Goal: Task Accomplishment & Management: Manage account settings

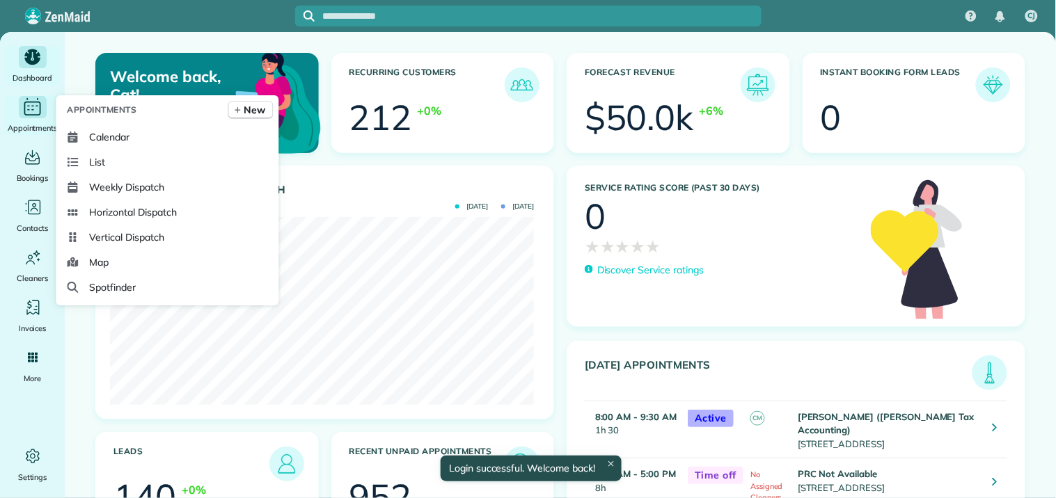
scroll to position [188, 423]
click at [37, 105] on icon "Main" at bounding box center [33, 107] width 22 height 21
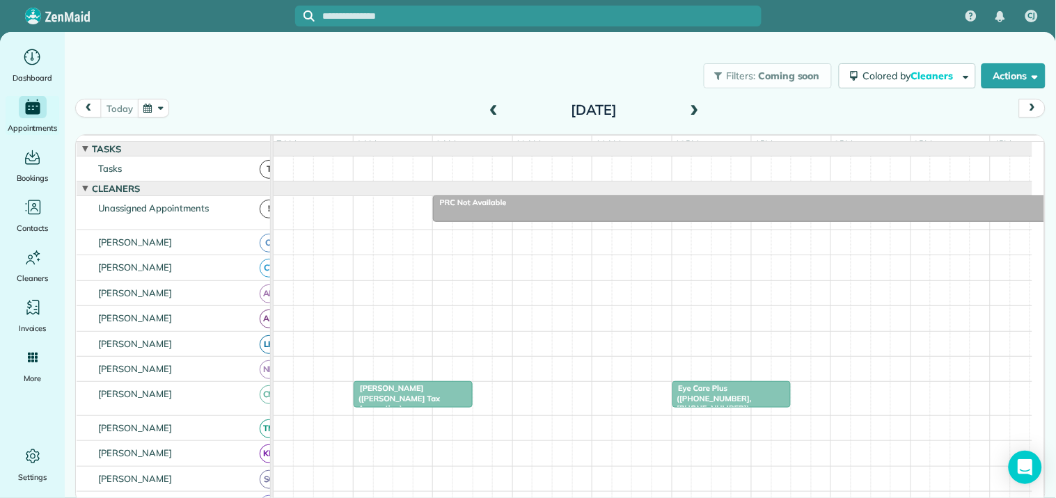
click at [699, 109] on span at bounding box center [694, 110] width 15 height 13
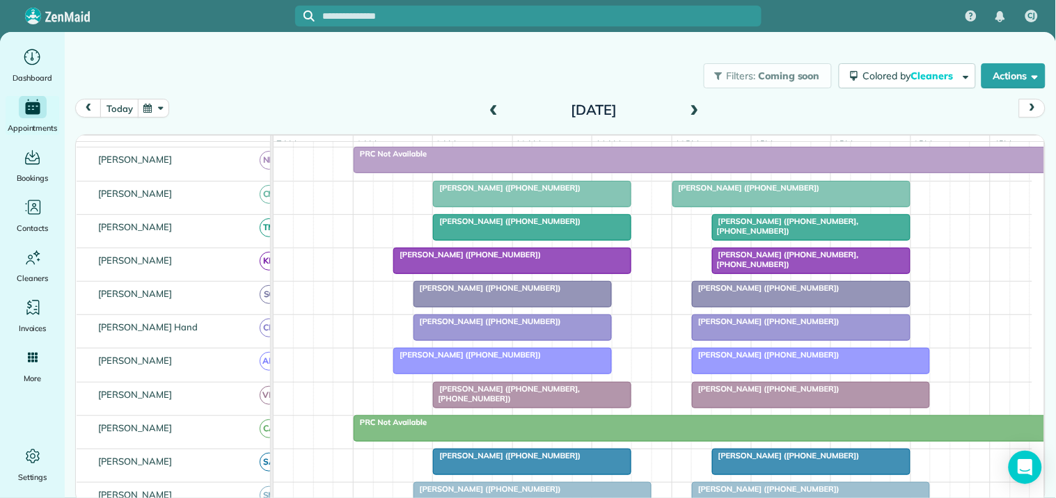
scroll to position [309, 0]
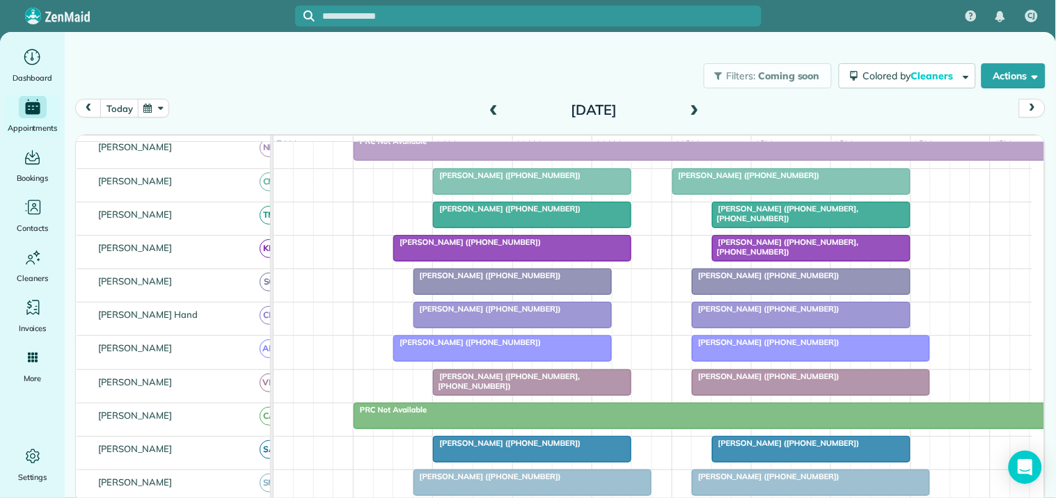
click at [697, 108] on span at bounding box center [694, 110] width 15 height 13
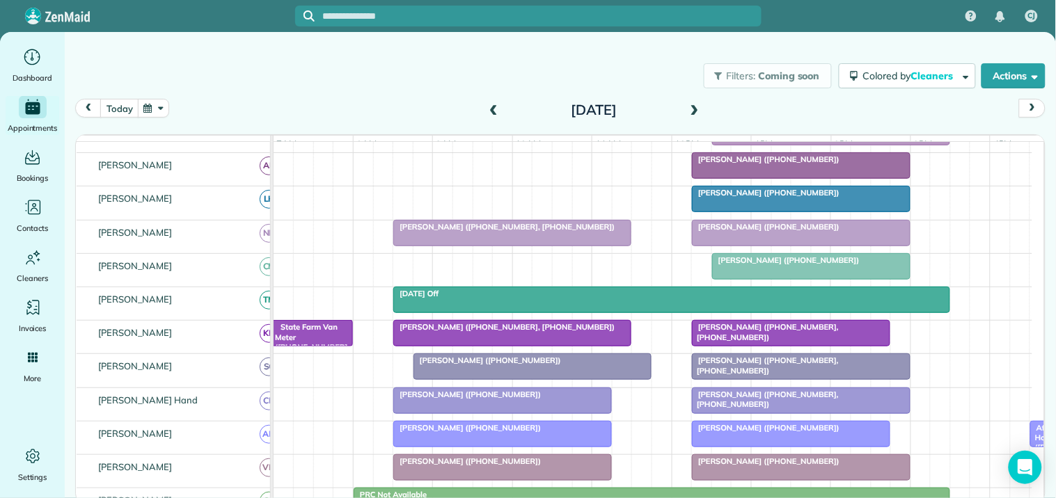
click at [493, 111] on span at bounding box center [493, 110] width 15 height 13
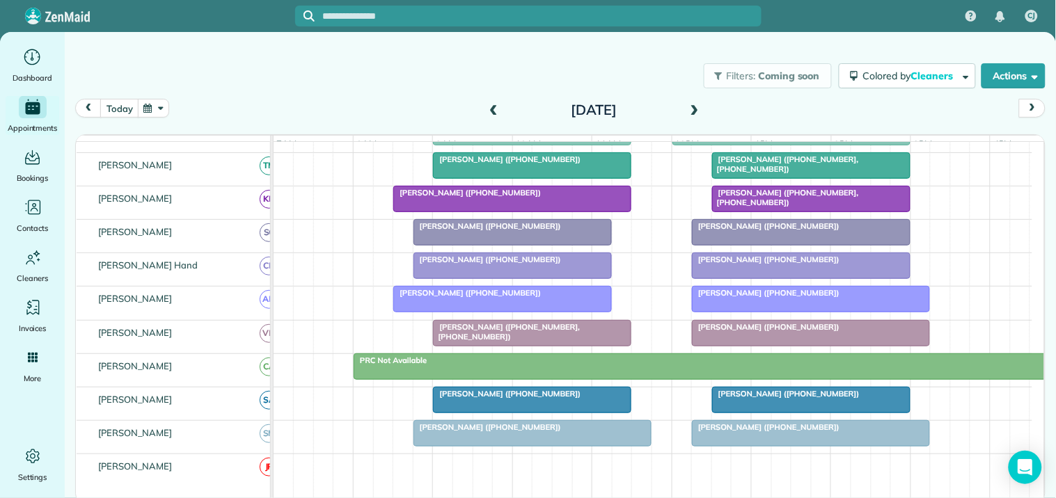
scroll to position [379, 0]
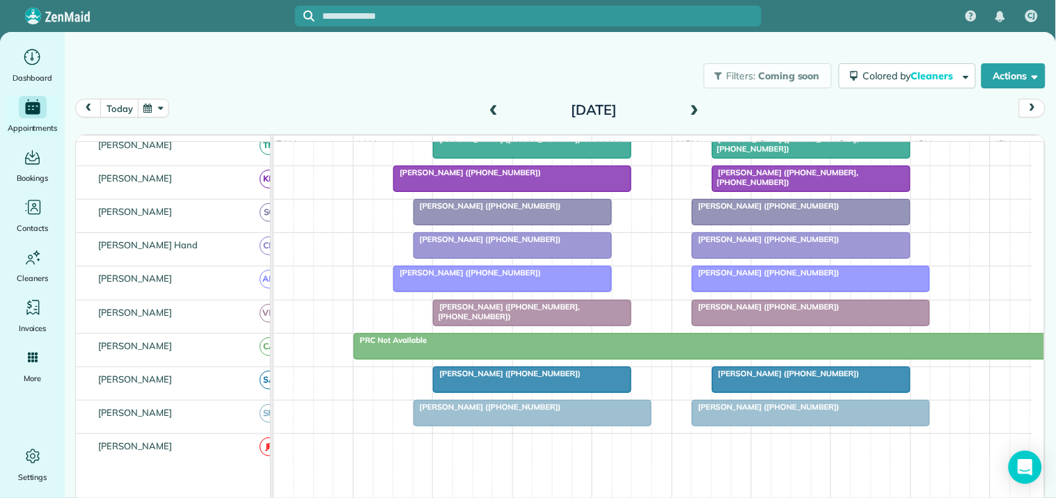
click at [784, 379] on span "[PERSON_NAME] ([PHONE_NUMBER])" at bounding box center [785, 374] width 149 height 10
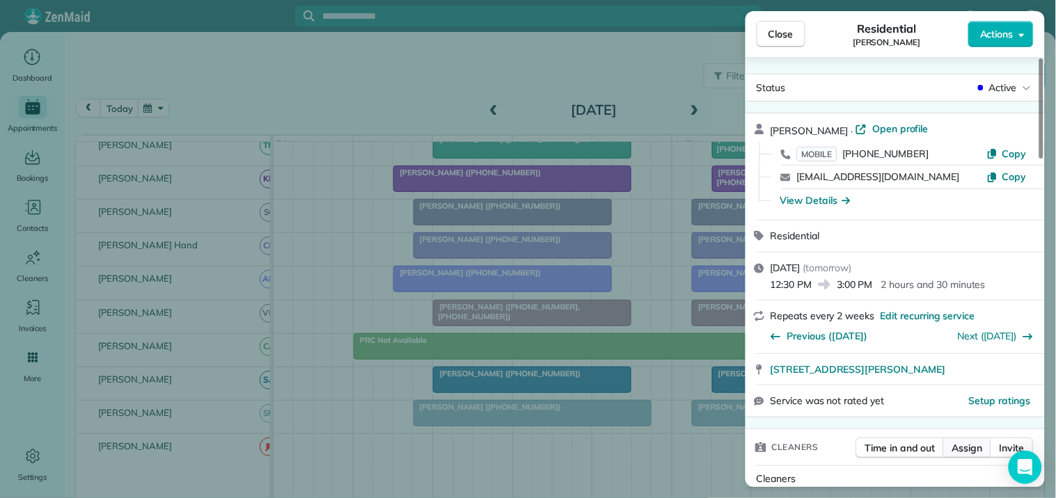
click at [968, 445] on span "Assign" at bounding box center [967, 448] width 31 height 14
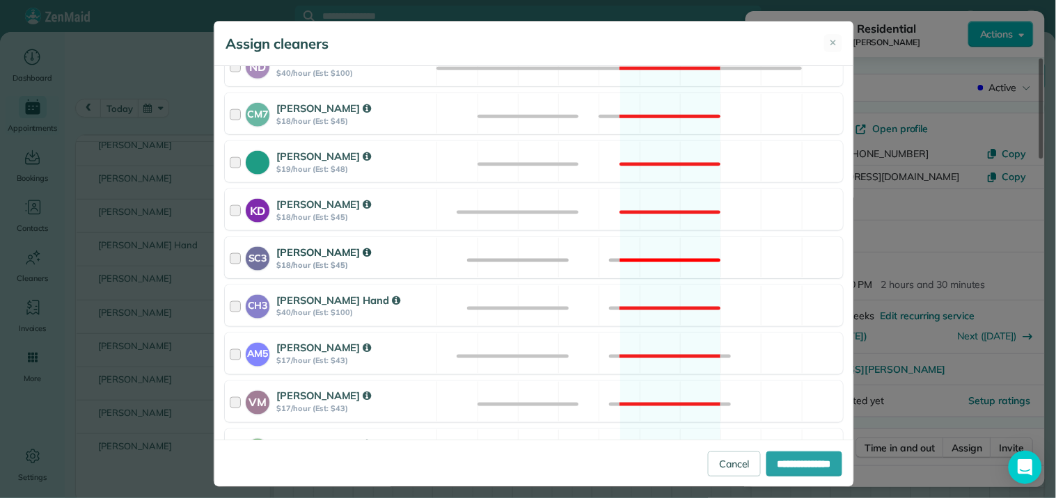
scroll to position [464, 0]
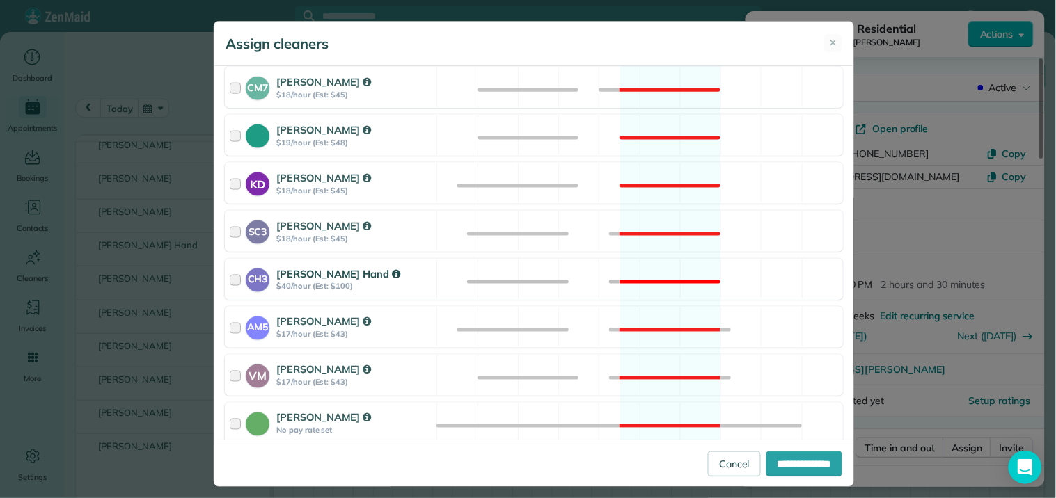
click at [663, 276] on div "CH3 [PERSON_NAME] Hand $40/hour (Est: $100) Not available" at bounding box center [534, 279] width 618 height 41
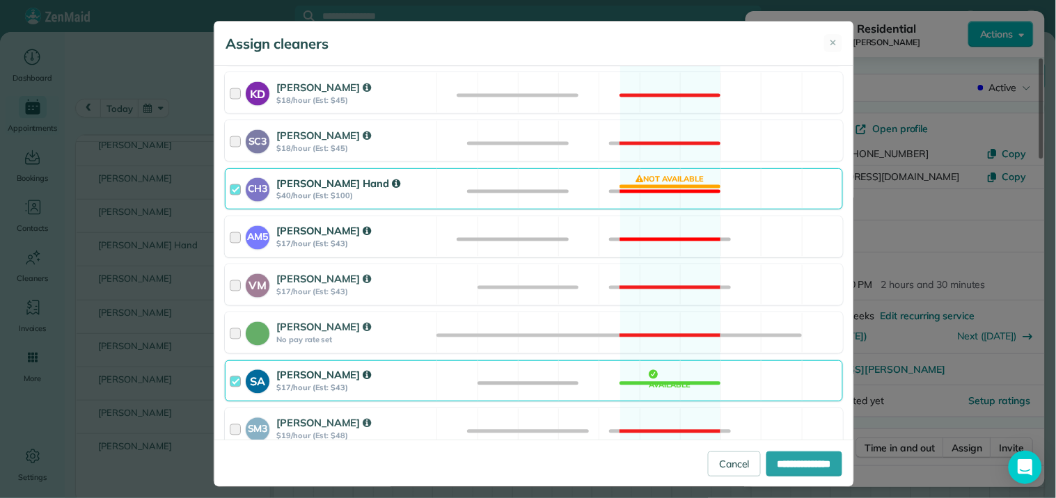
scroll to position [664, 0]
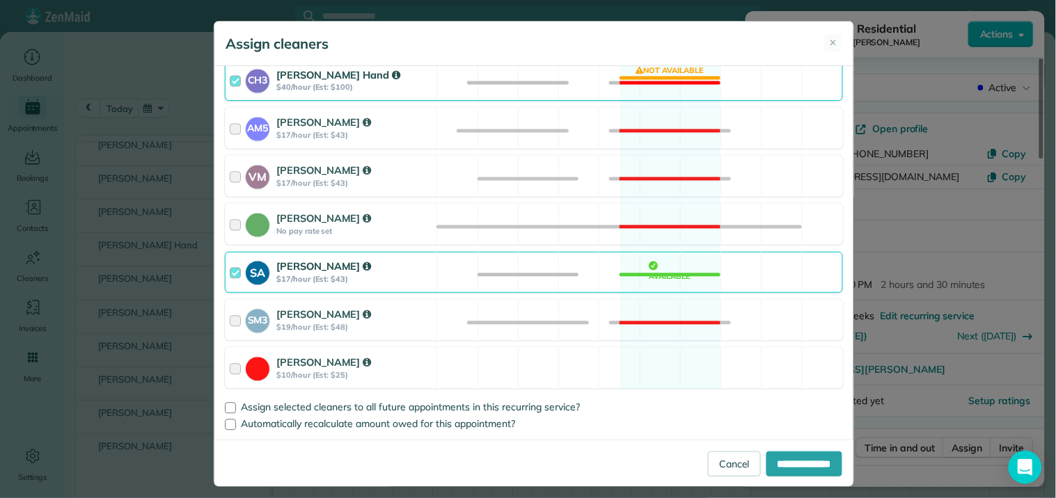
click at [667, 271] on div "SA [PERSON_NAME] $17/hour (Est: $43) Available" at bounding box center [534, 272] width 618 height 41
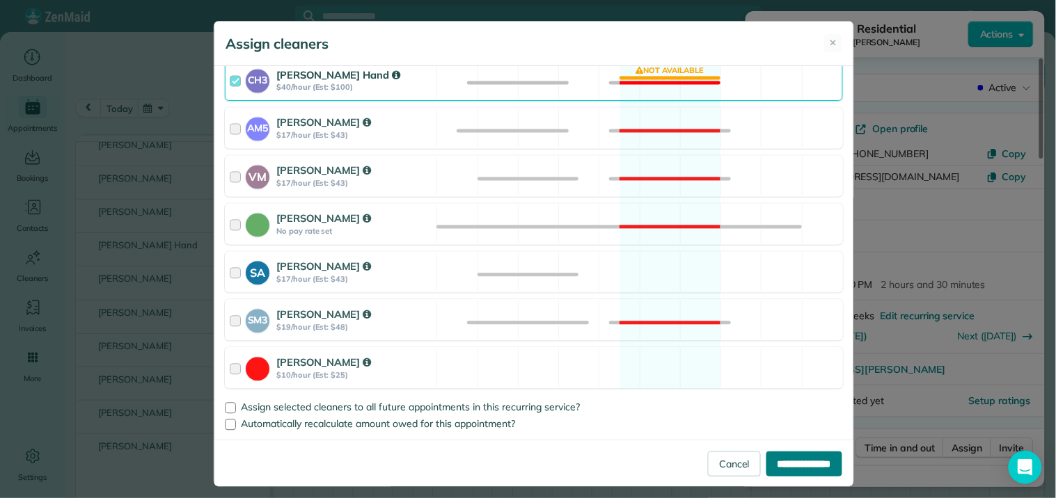
click at [792, 457] on input "**********" at bounding box center [804, 464] width 76 height 25
type input "**********"
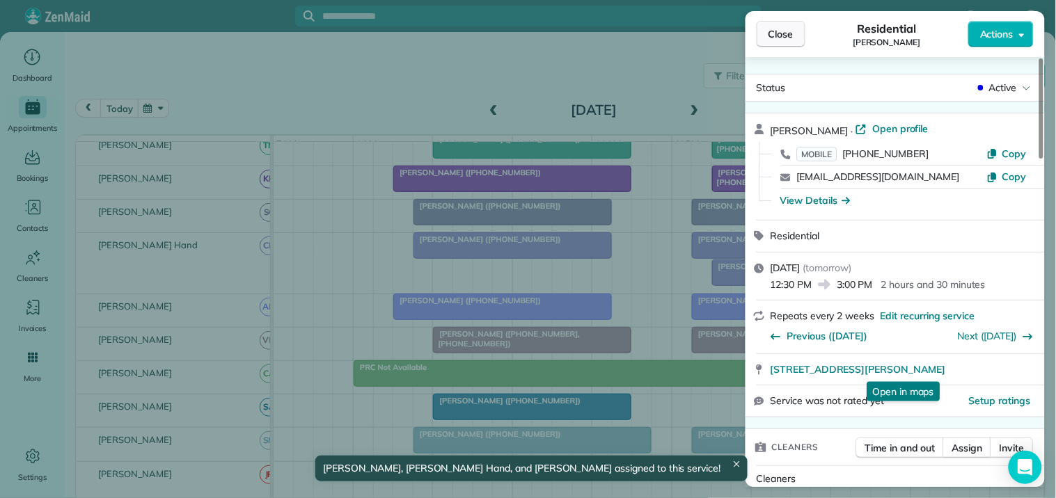
click at [783, 26] on button "Close" at bounding box center [781, 34] width 49 height 26
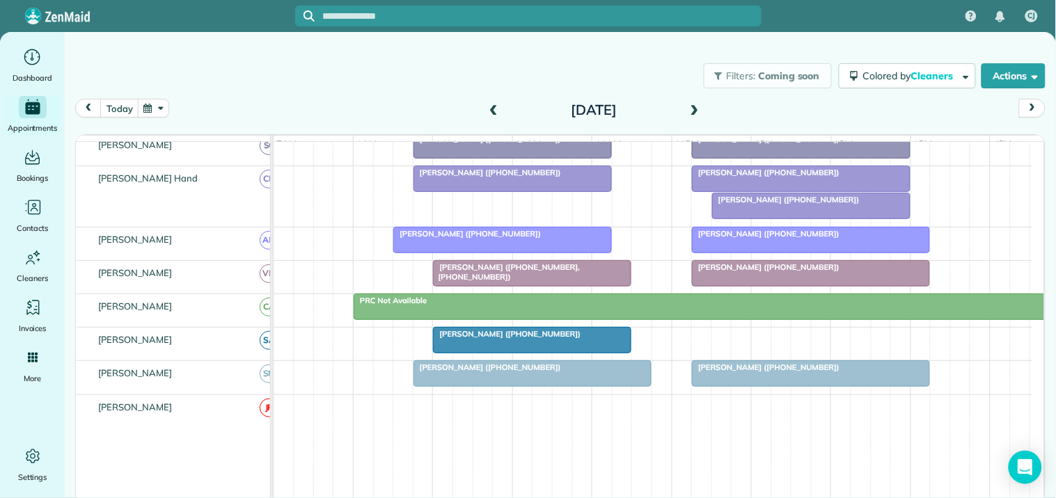
scroll to position [456, 0]
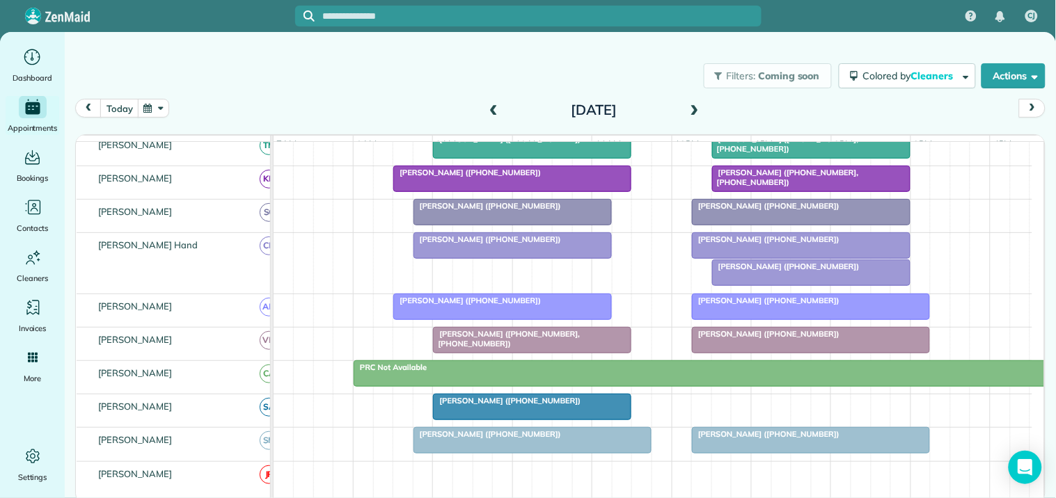
click at [699, 106] on span at bounding box center [694, 110] width 15 height 13
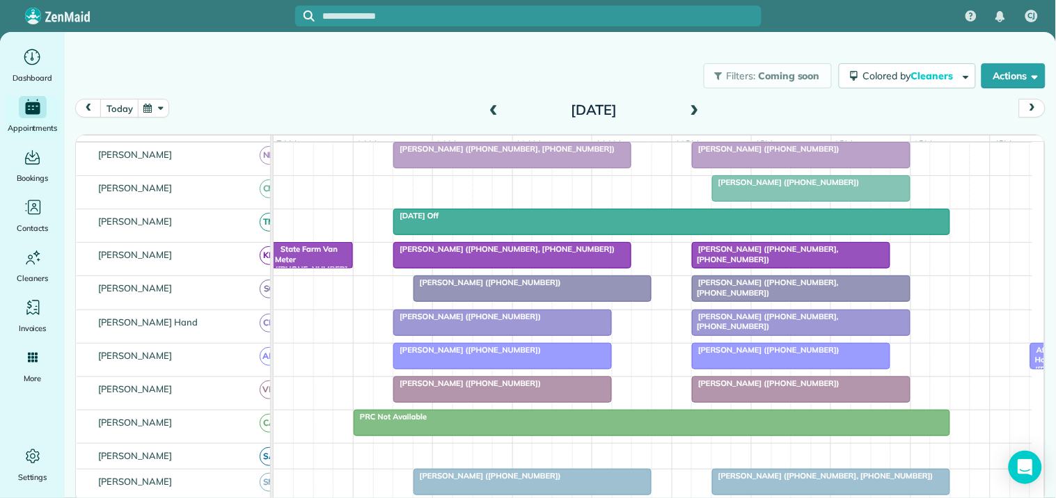
click at [695, 108] on span at bounding box center [694, 110] width 15 height 13
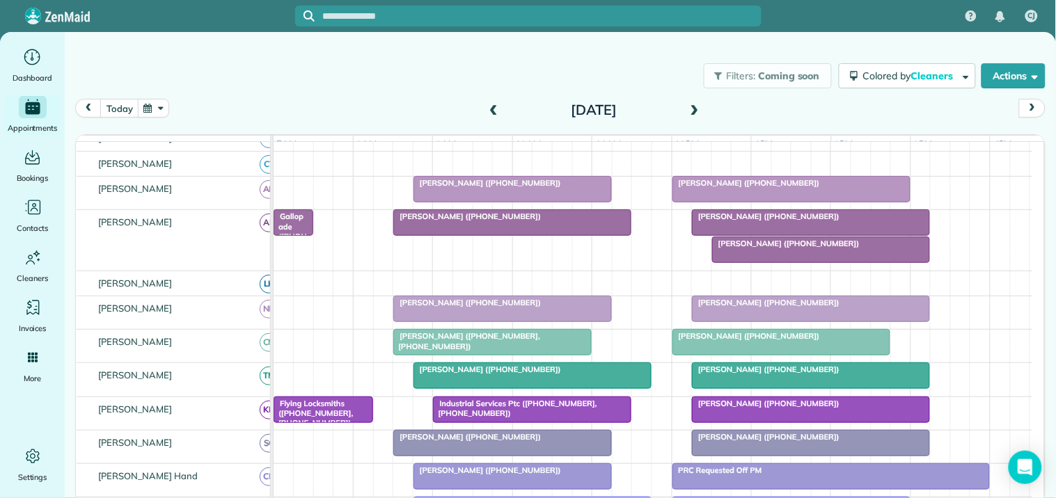
drag, startPoint x: 418, startPoint y: 70, endPoint x: 365, endPoint y: 81, distance: 53.4
click at [416, 70] on div "Filters: Coming soon Colored by Cleaners Color by Cleaner Color by Team Color b…" at bounding box center [560, 76] width 991 height 46
click at [113, 103] on button "today" at bounding box center [119, 108] width 38 height 19
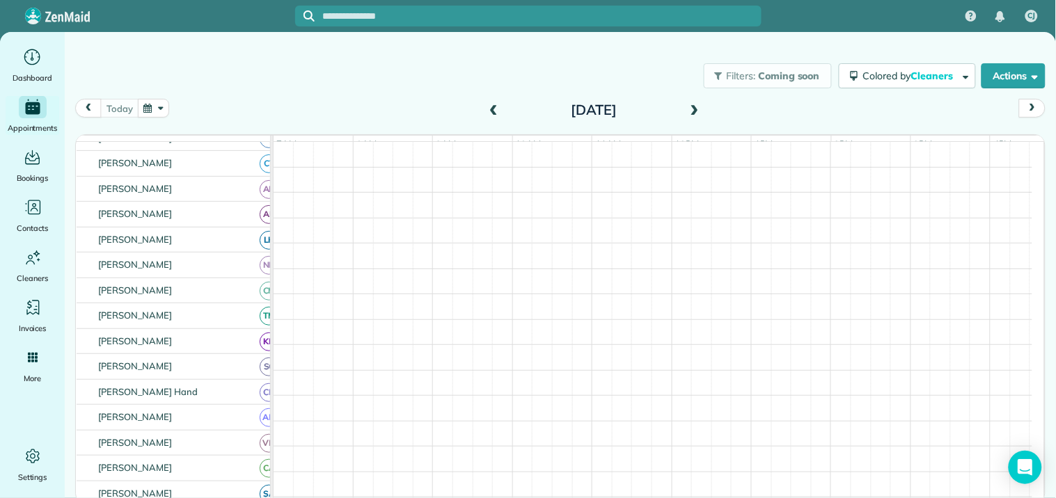
scroll to position [105, 0]
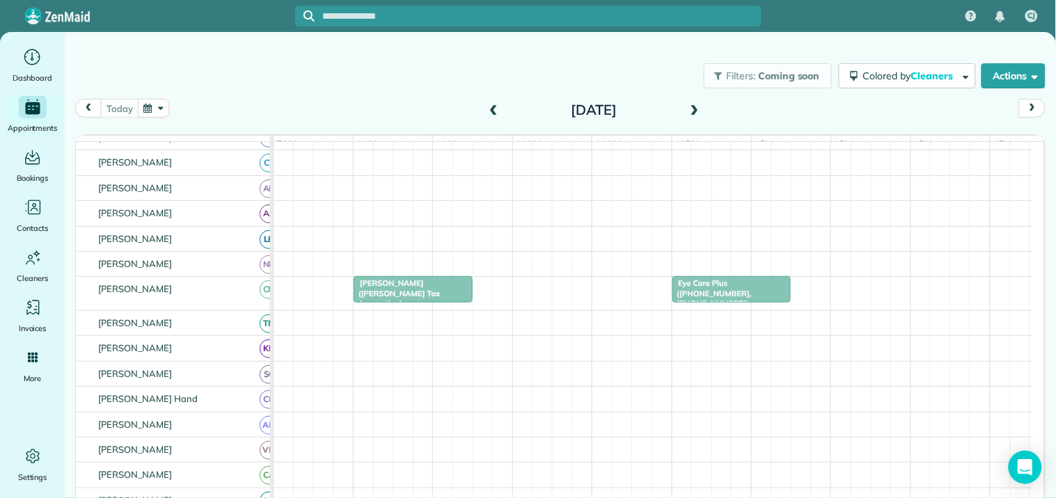
click at [695, 108] on span at bounding box center [694, 110] width 15 height 13
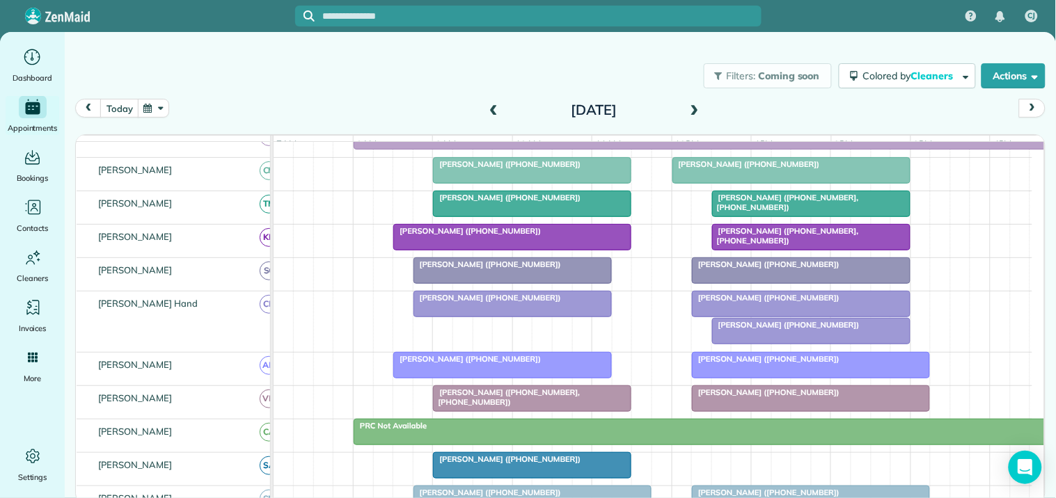
scroll to position [322, 0]
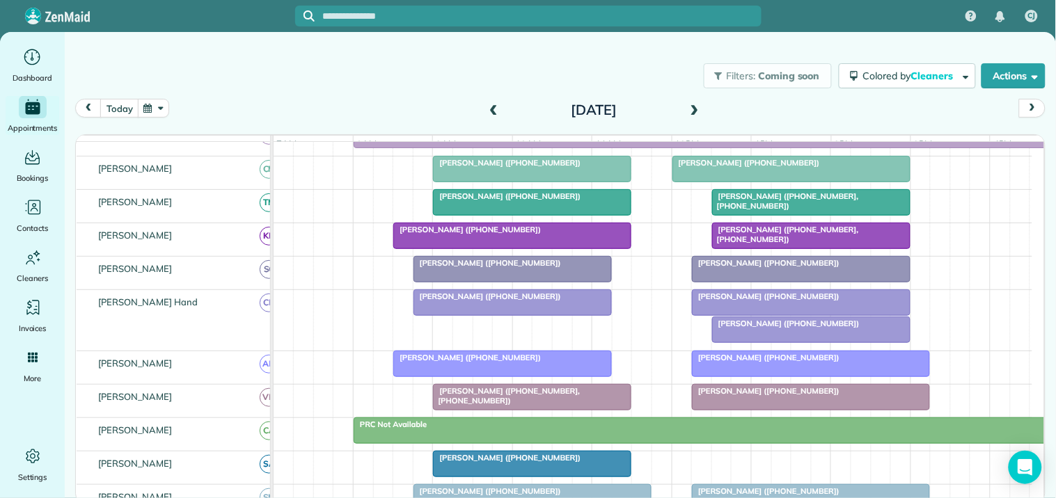
click at [794, 301] on div "[PERSON_NAME] ([PHONE_NUMBER])" at bounding box center [801, 297] width 210 height 10
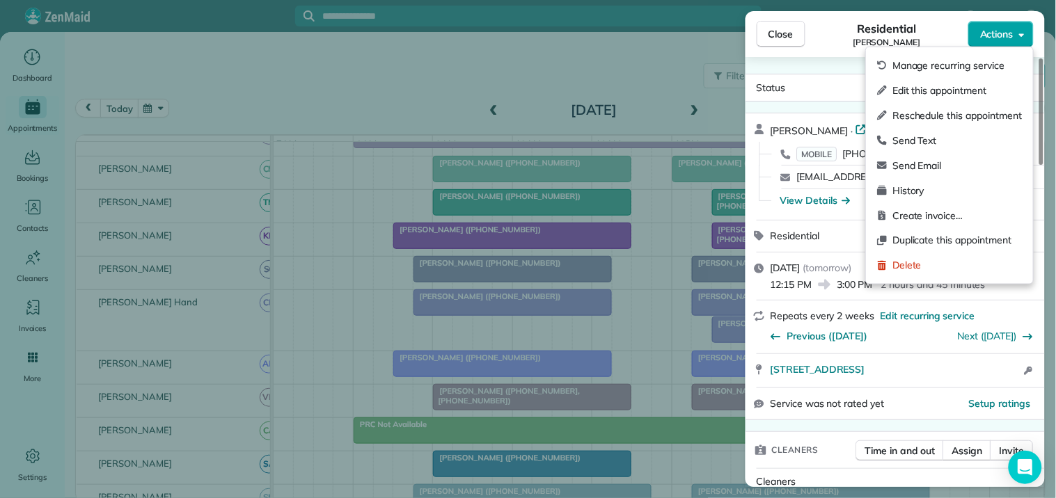
click at [1006, 33] on span "Actions" at bounding box center [996, 34] width 33 height 14
click at [935, 95] on span "Edit this appointment" at bounding box center [956, 91] width 129 height 14
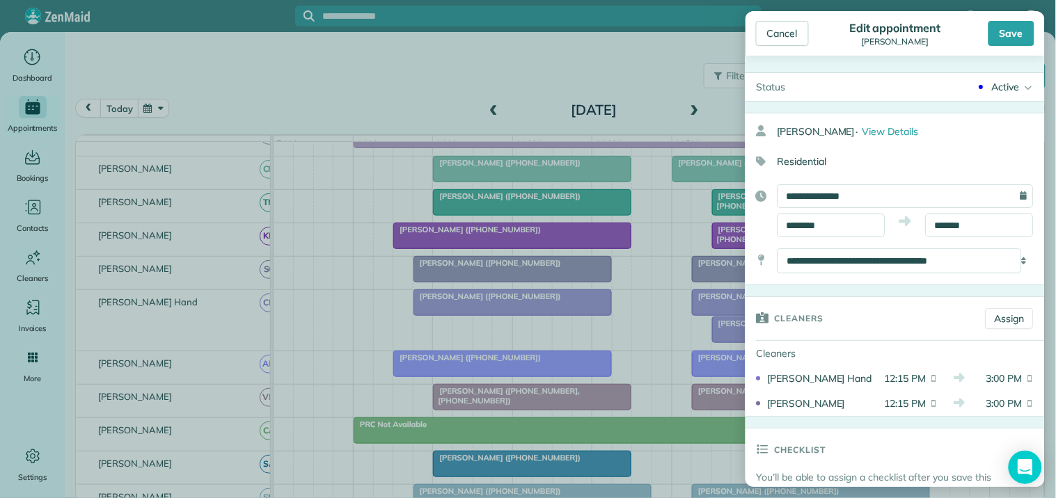
click at [997, 84] on div "Active" at bounding box center [1006, 87] width 28 height 14
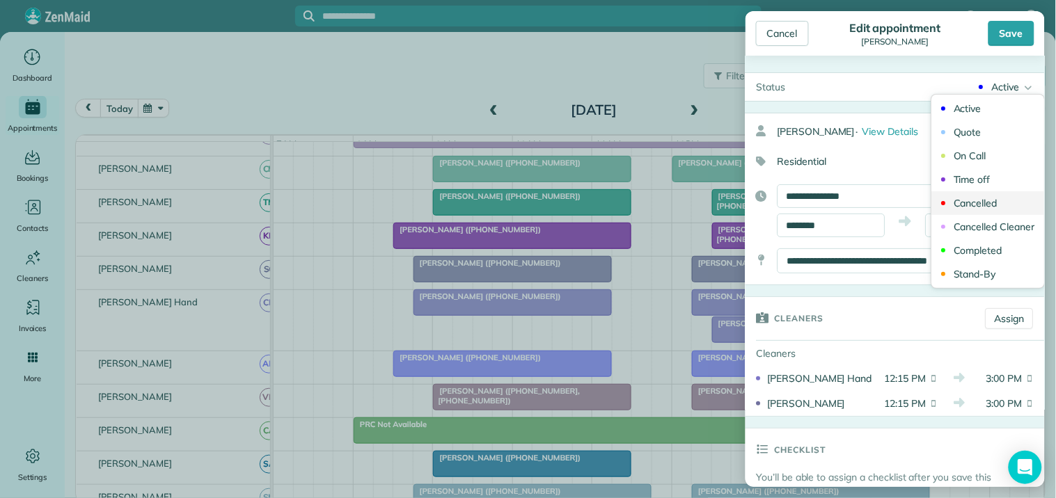
click at [988, 203] on link "Cancelled" at bounding box center [988, 203] width 113 height 24
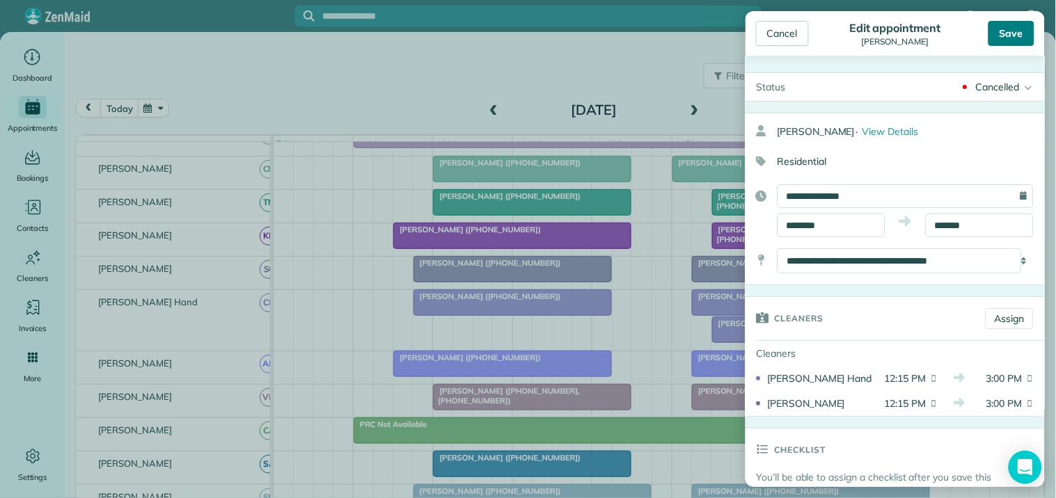
click at [1013, 30] on div "Save" at bounding box center [1011, 33] width 46 height 25
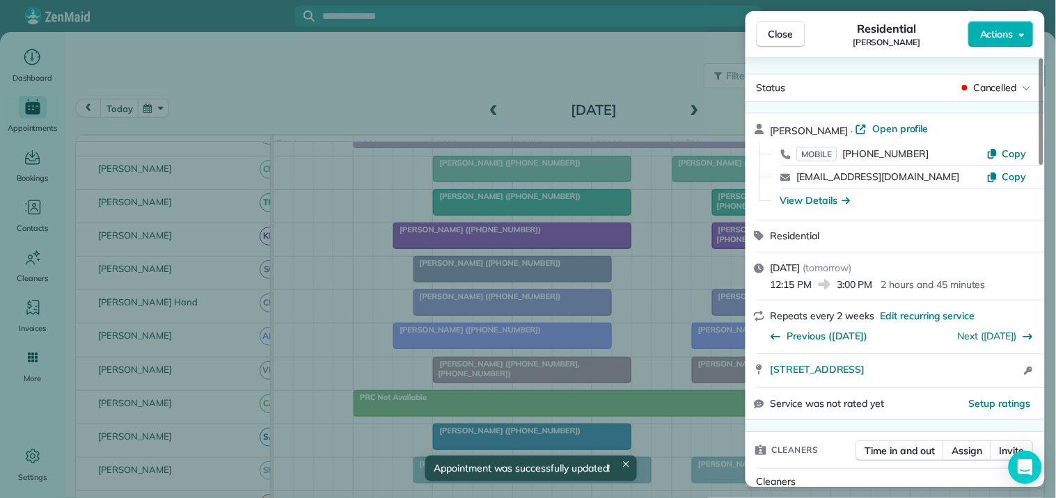
click at [793, 35] on span "Close" at bounding box center [780, 34] width 25 height 14
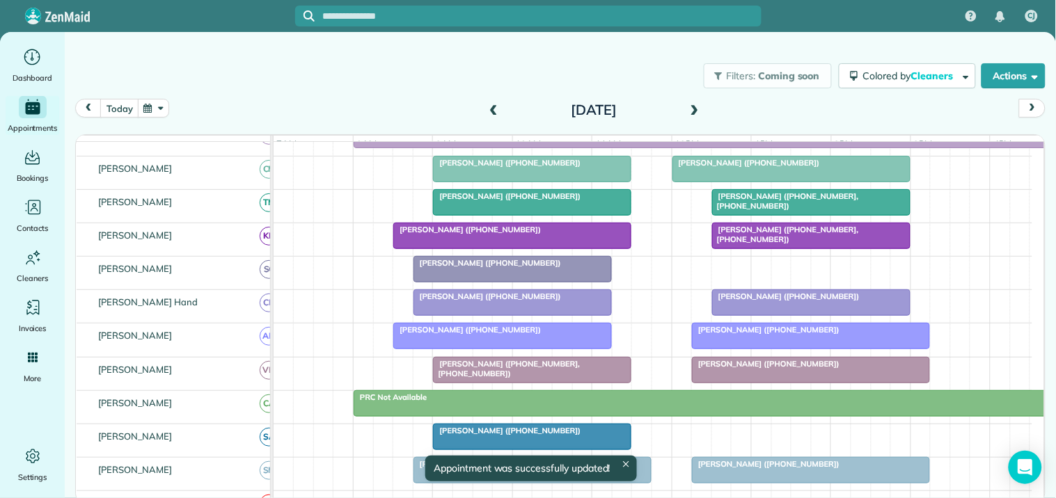
click at [489, 301] on span "[PERSON_NAME] ([PHONE_NUMBER])" at bounding box center [487, 297] width 149 height 10
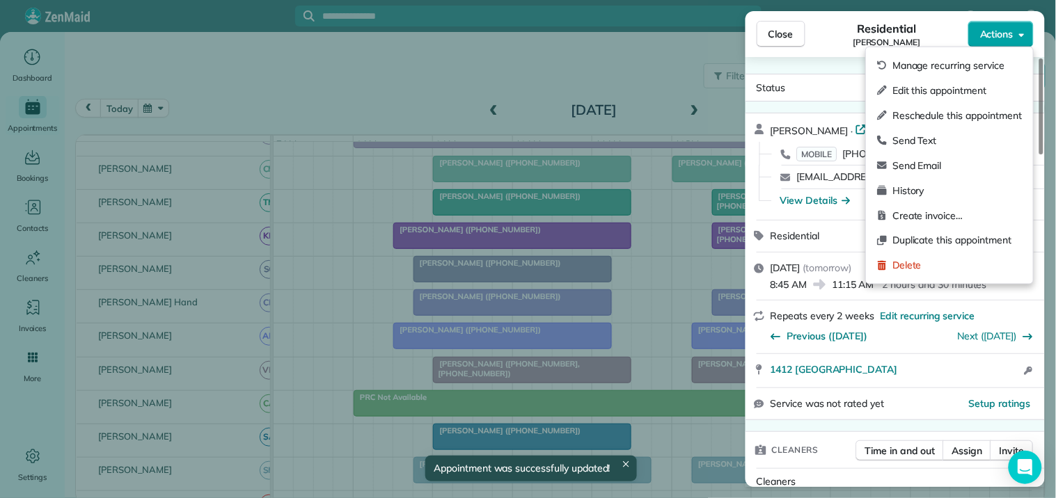
click at [991, 29] on span "Actions" at bounding box center [996, 34] width 33 height 14
click at [958, 94] on span "Edit this appointment" at bounding box center [956, 91] width 129 height 14
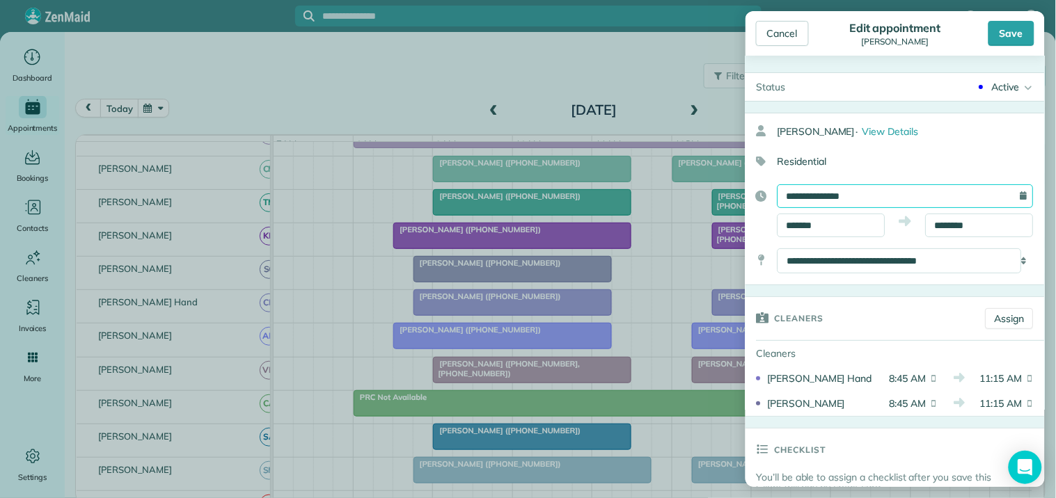
click at [853, 197] on input "**********" at bounding box center [905, 196] width 256 height 24
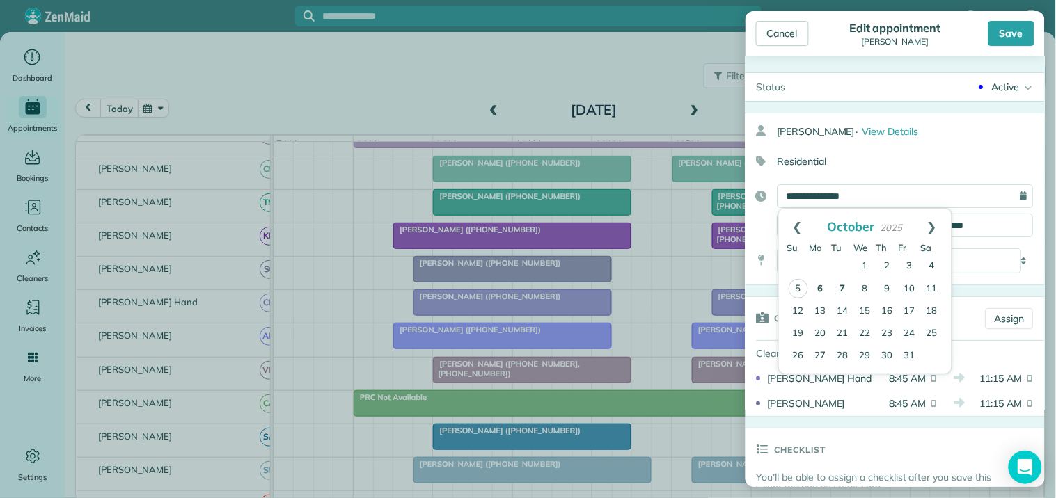
click at [842, 282] on link "7" at bounding box center [843, 289] width 22 height 22
type input "**********"
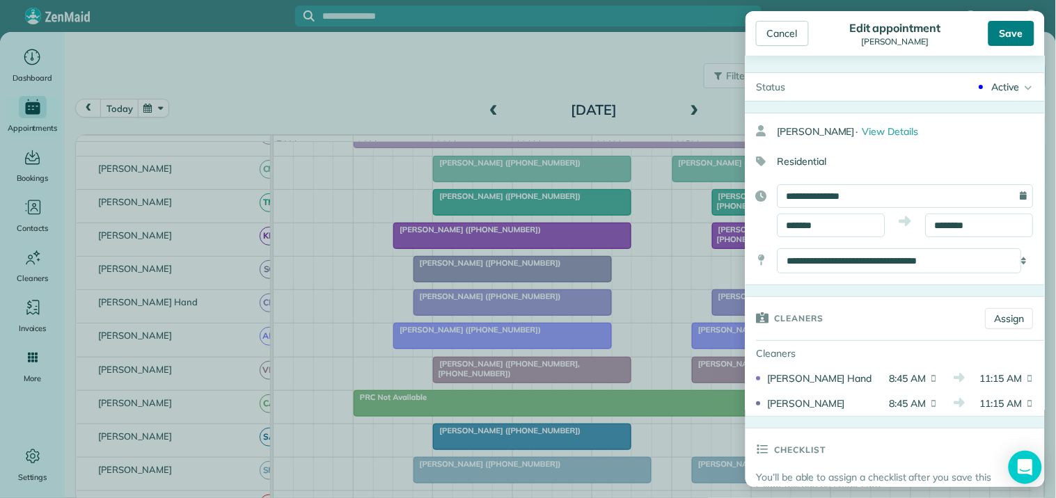
click at [1013, 31] on div "Save" at bounding box center [1011, 33] width 46 height 25
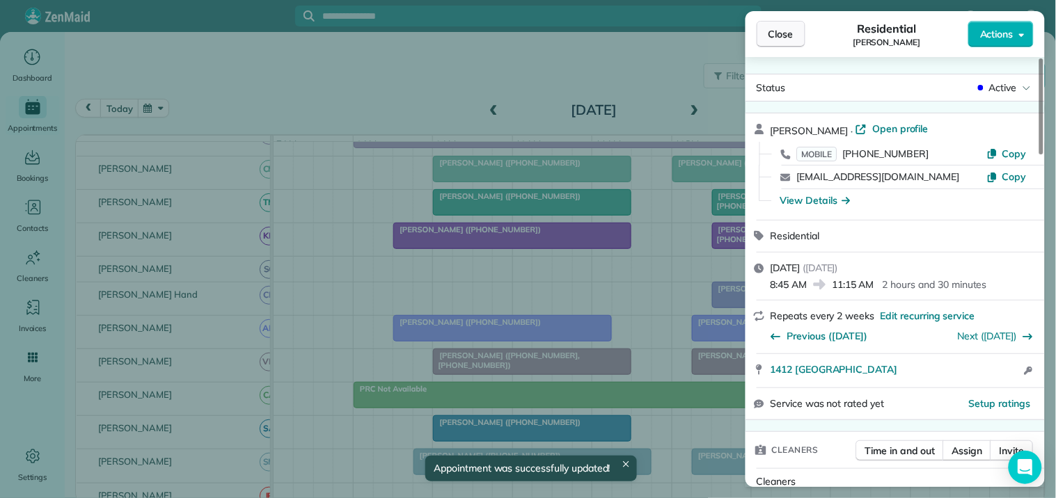
click at [798, 35] on button "Close" at bounding box center [781, 34] width 49 height 26
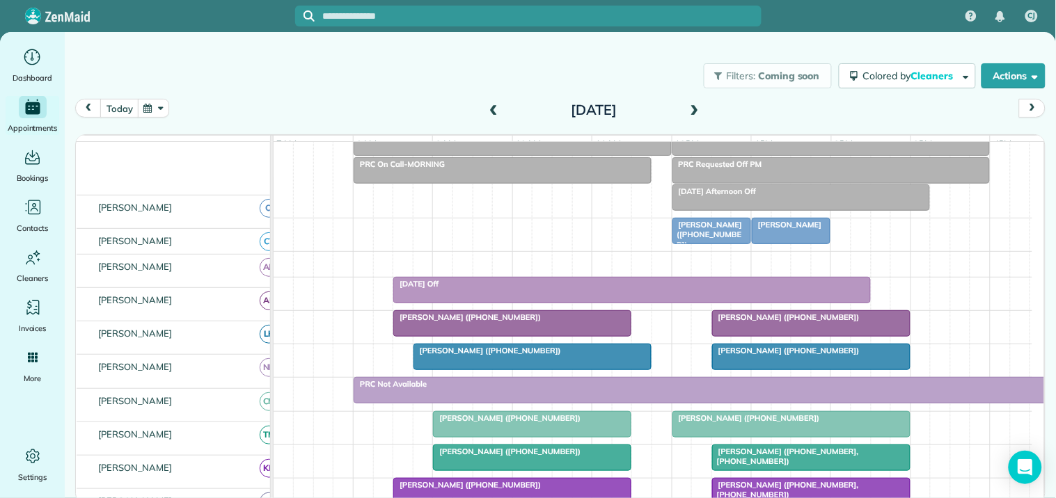
scroll to position [12, 0]
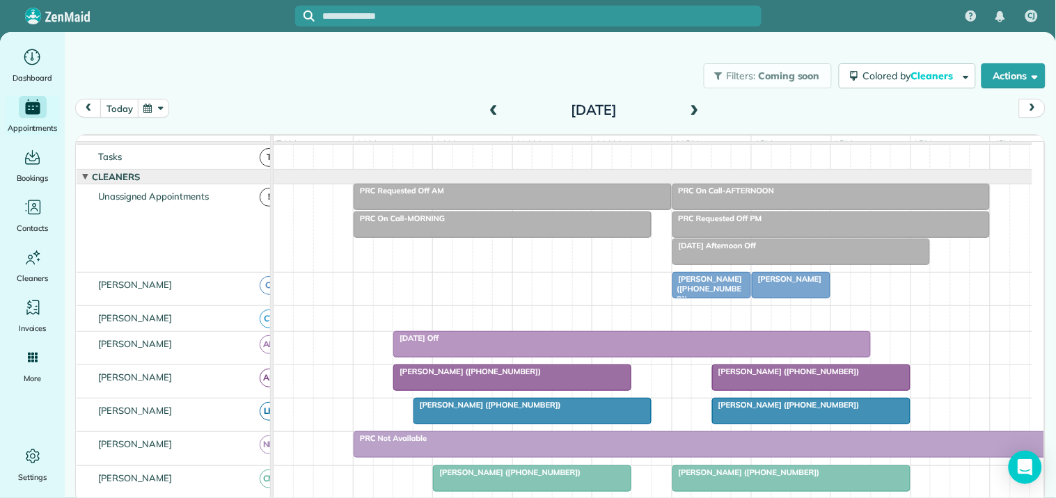
click at [791, 196] on div "PRC On Call-AFTERNOON" at bounding box center [831, 191] width 310 height 10
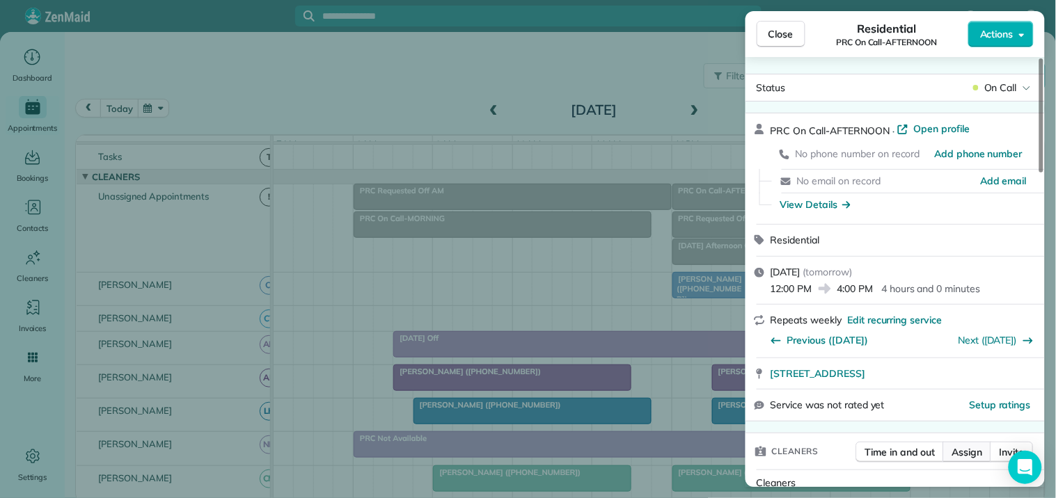
click at [972, 448] on span "Assign" at bounding box center [967, 452] width 31 height 14
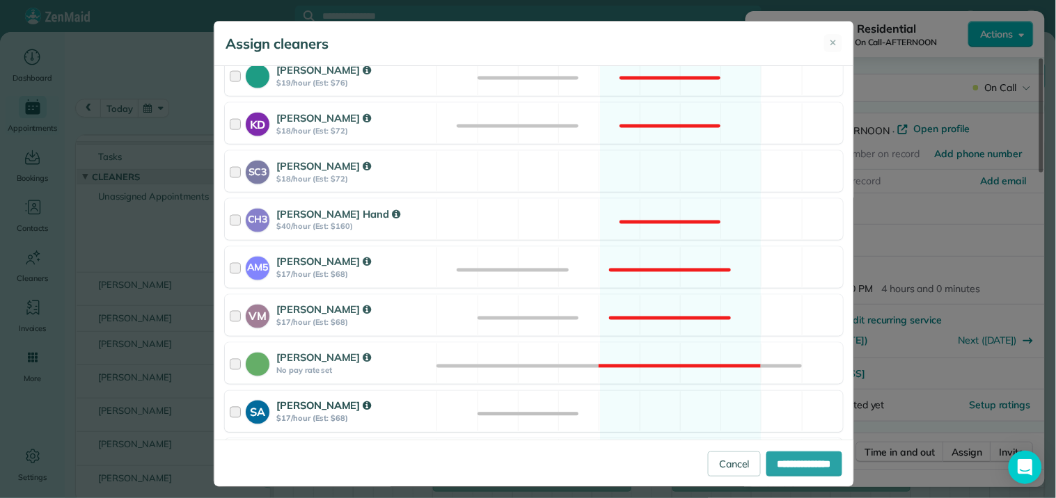
scroll to position [618, 0]
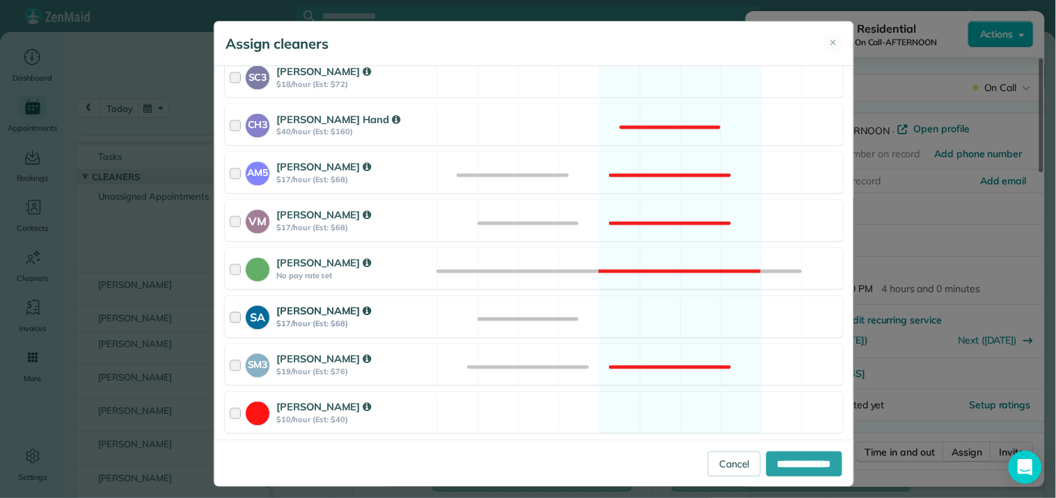
click at [672, 324] on div "SA [PERSON_NAME] $17/hour (Est: $68) Available" at bounding box center [534, 316] width 618 height 41
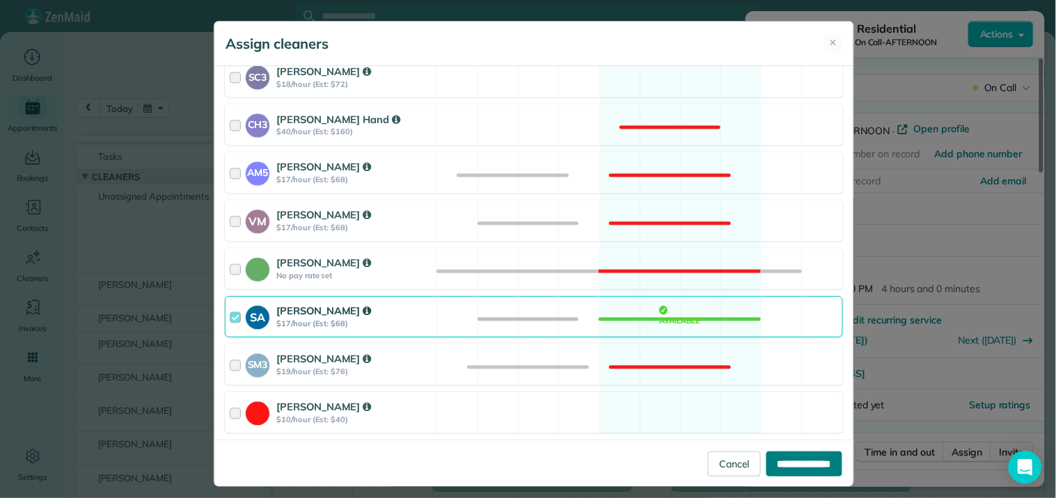
click at [786, 470] on input "**********" at bounding box center [804, 464] width 76 height 25
type input "**********"
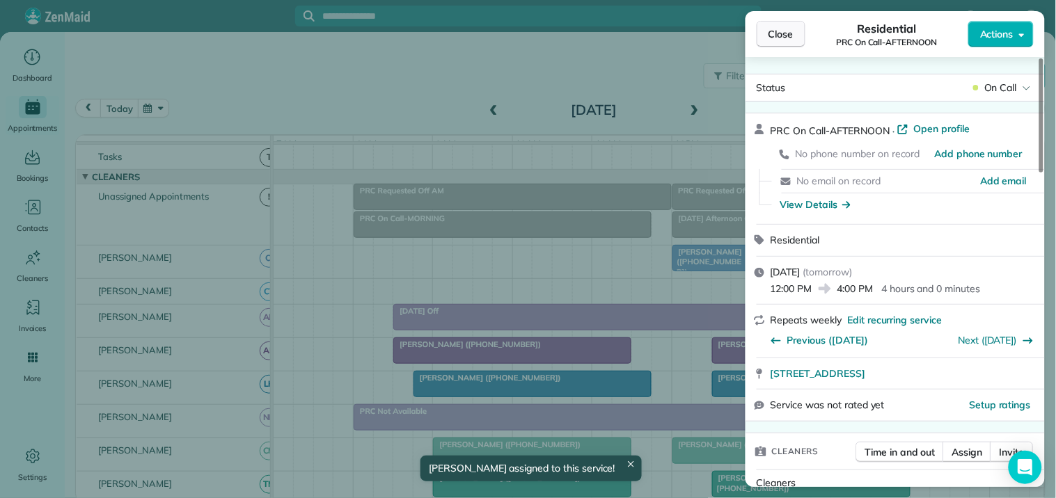
click at [792, 35] on span "Close" at bounding box center [780, 34] width 25 height 14
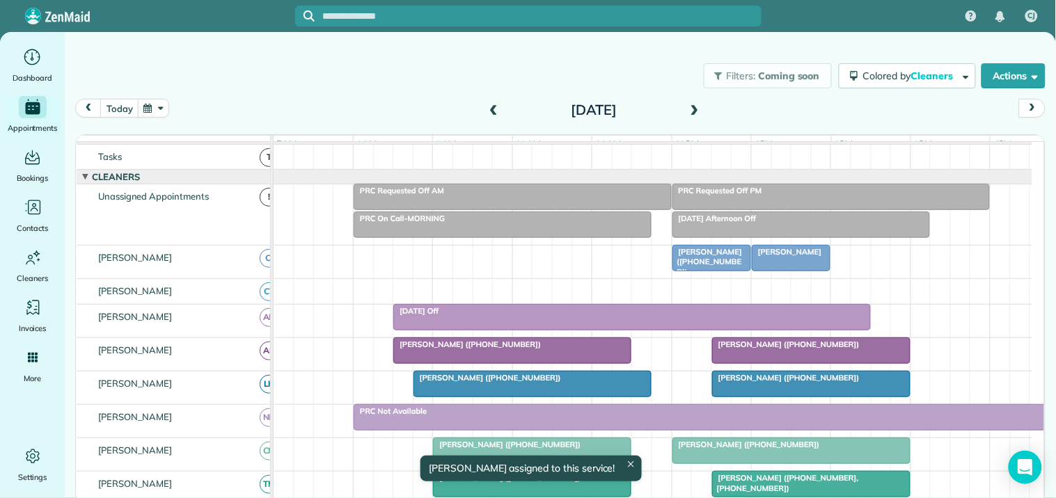
click at [504, 235] on div at bounding box center [502, 224] width 296 height 25
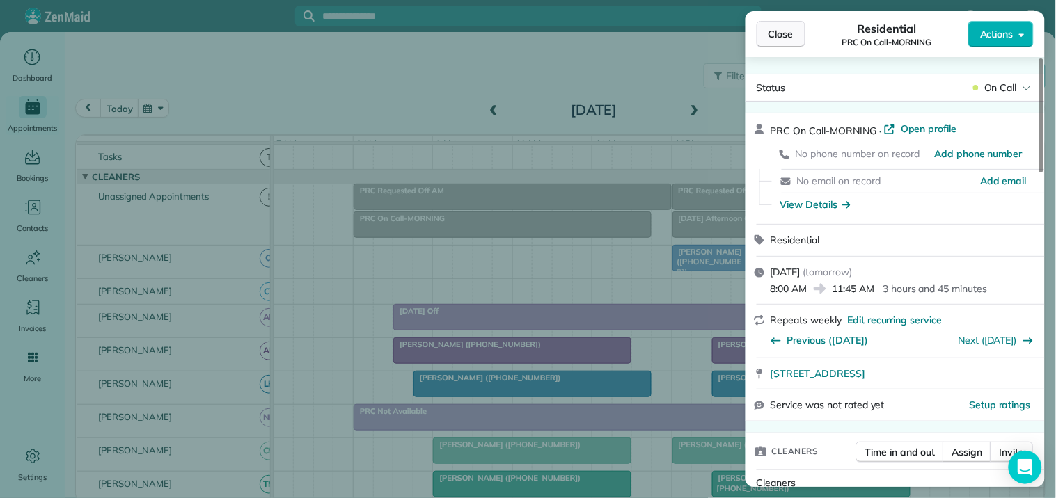
click at [793, 39] on span "Close" at bounding box center [780, 34] width 25 height 14
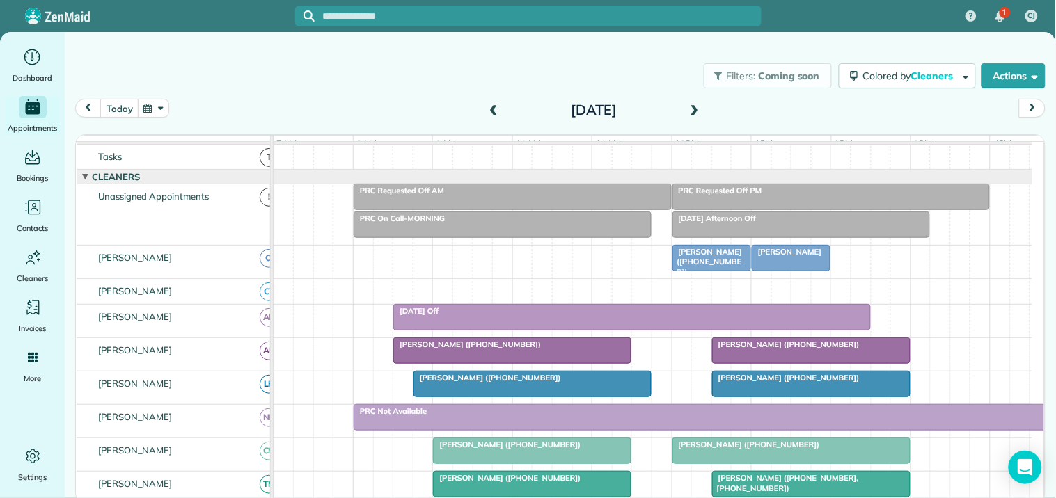
click at [505, 363] on div at bounding box center [512, 350] width 237 height 25
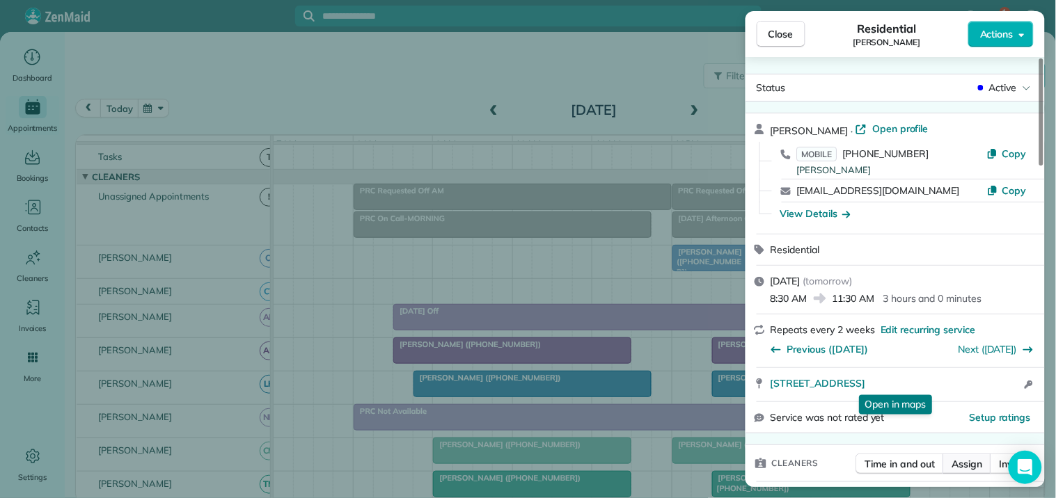
click at [968, 461] on span "Assign" at bounding box center [967, 464] width 31 height 14
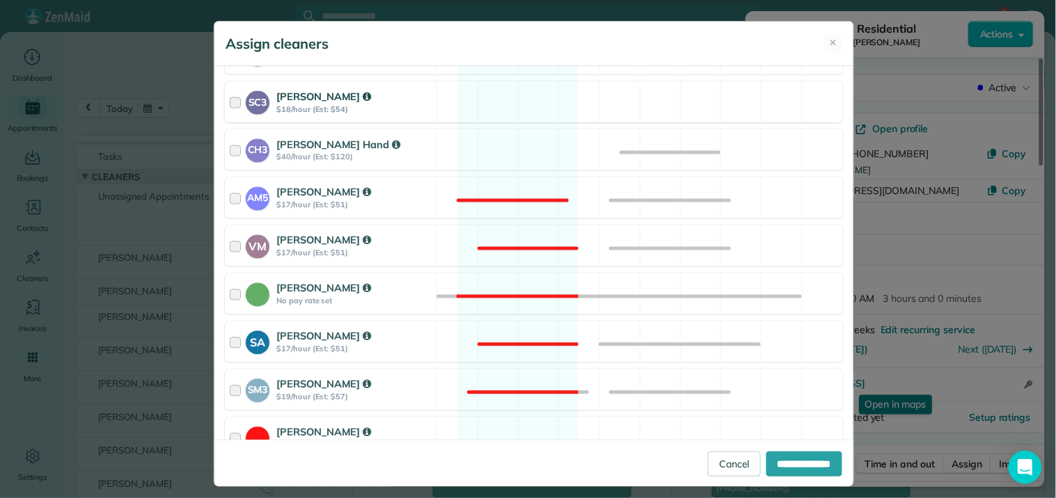
scroll to position [509, 0]
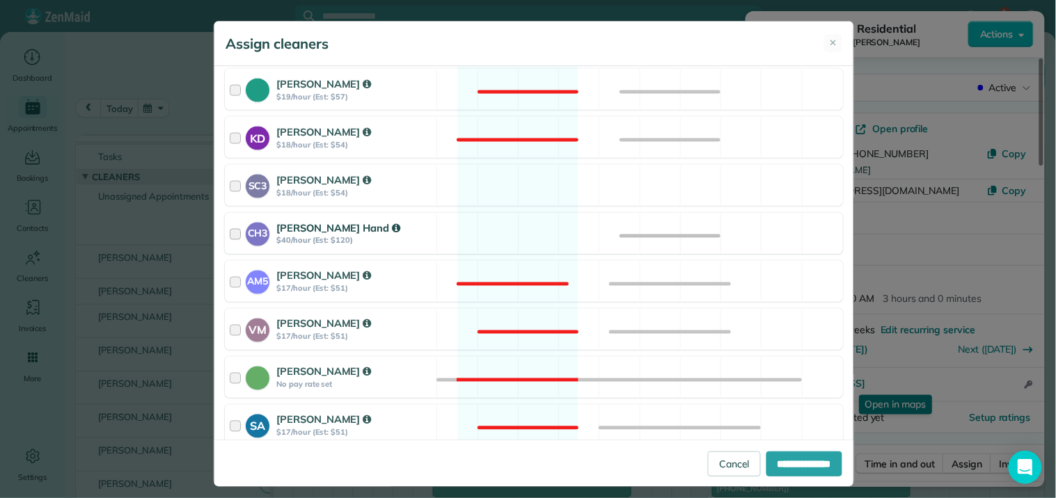
click at [496, 240] on div "CH3 [PERSON_NAME] Hand $40/hour (Est: $120) Available" at bounding box center [534, 233] width 618 height 41
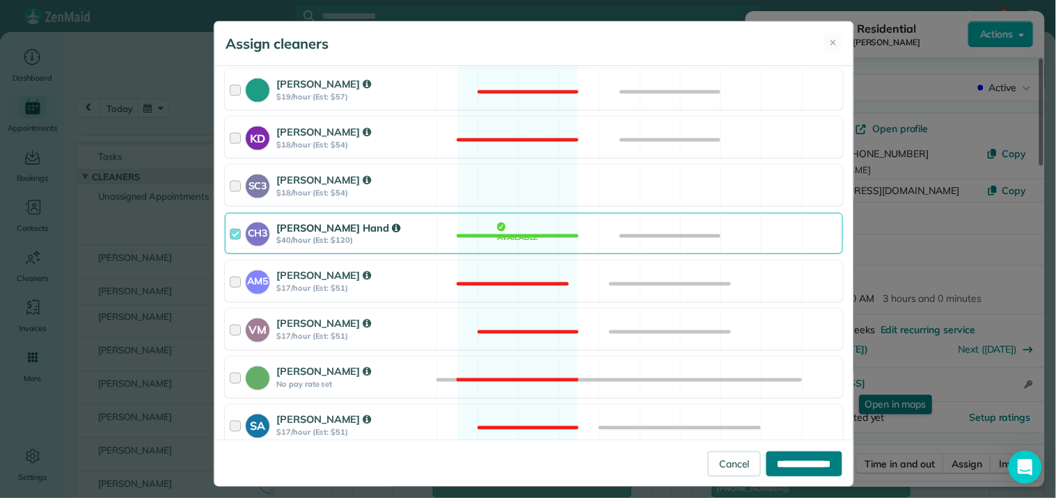
click at [790, 463] on input "**********" at bounding box center [804, 464] width 76 height 25
type input "**********"
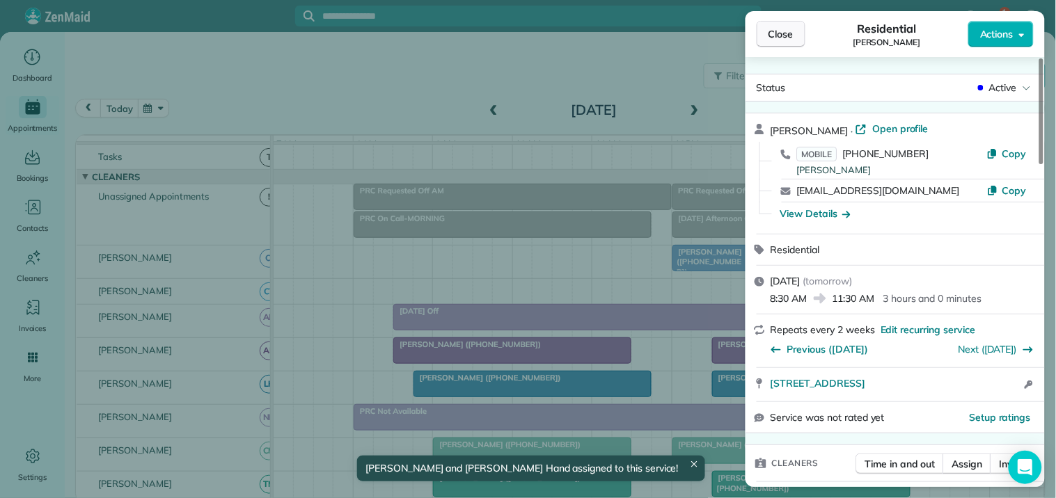
click at [791, 38] on span "Close" at bounding box center [780, 34] width 25 height 14
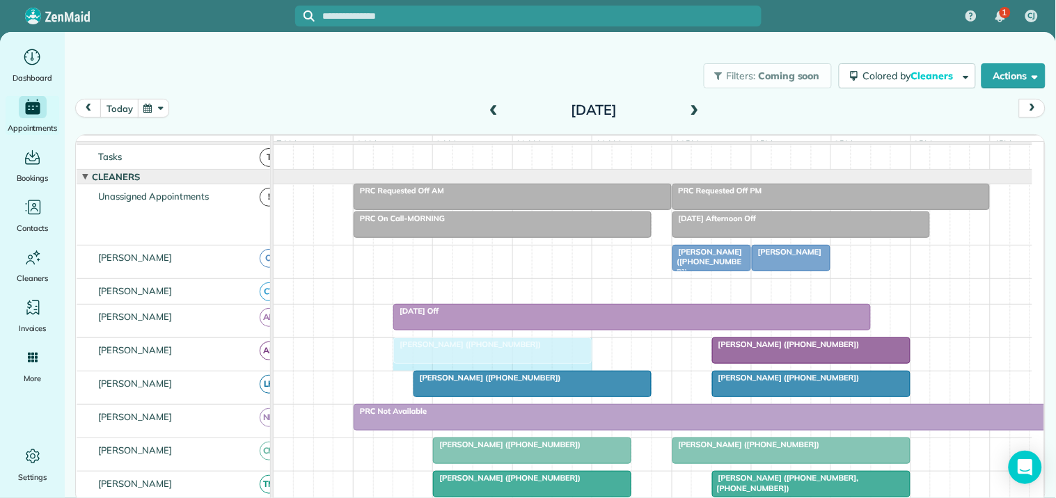
drag, startPoint x: 629, startPoint y: 358, endPoint x: 611, endPoint y: 354, distance: 18.6
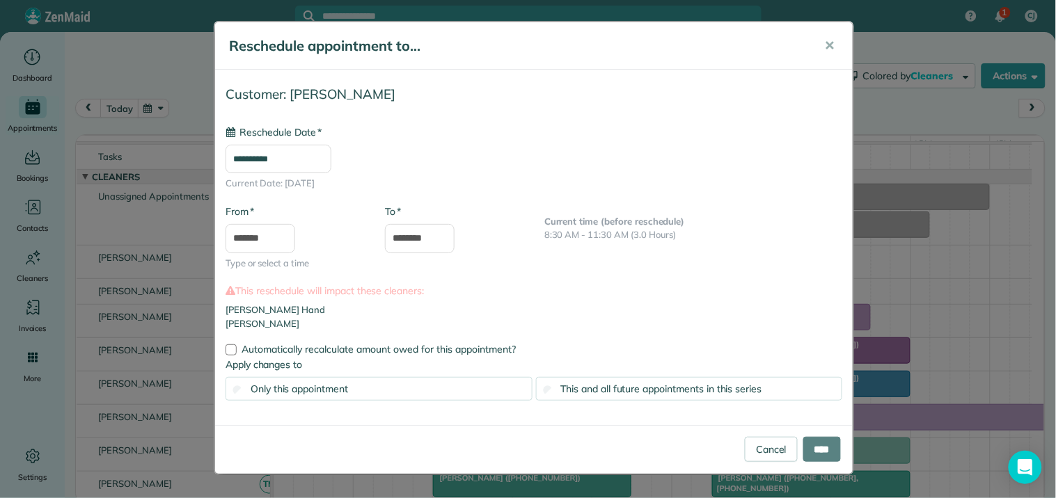
type input "**********"
click at [816, 444] on input "****" at bounding box center [822, 449] width 38 height 25
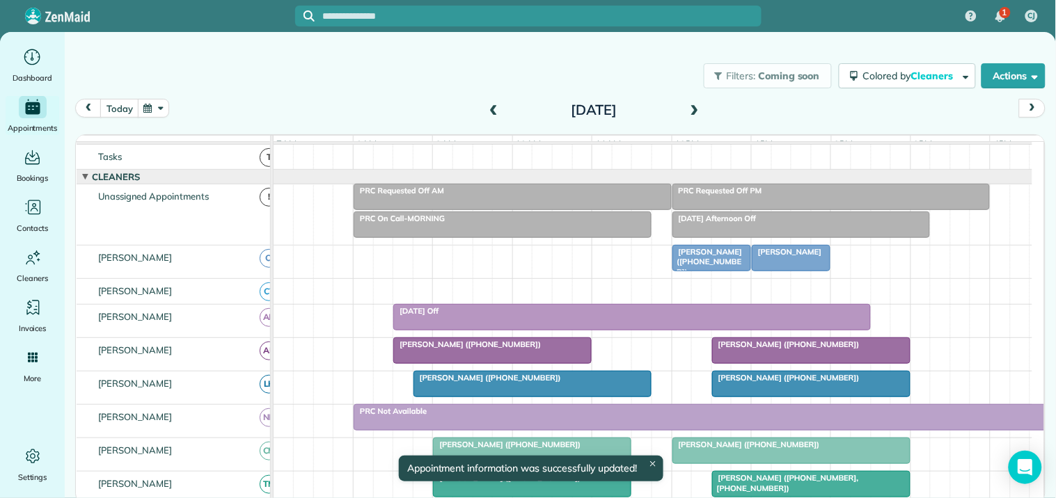
click at [589, 74] on div "Filters: Coming soon Colored by Cleaners Color by Cleaner Color by Team Color b…" at bounding box center [560, 76] width 991 height 46
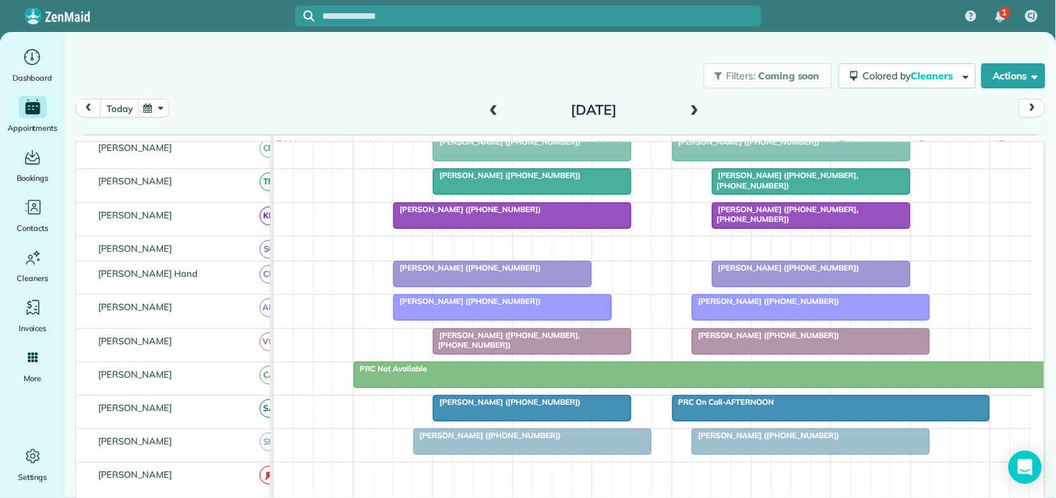
scroll to position [322, 0]
